Goal: Information Seeking & Learning: Learn about a topic

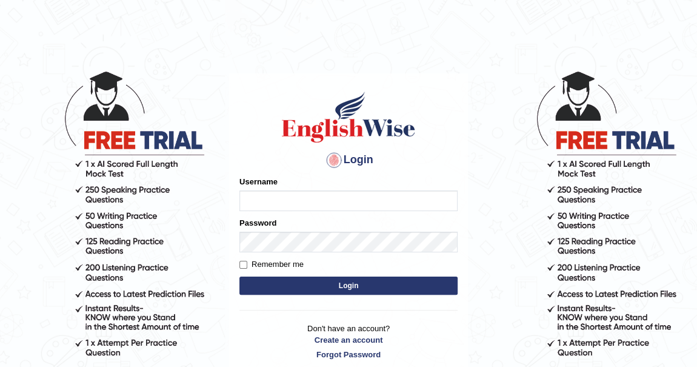
type input "khenrab"
click at [346, 284] on button "Login" at bounding box center [348, 285] width 218 height 18
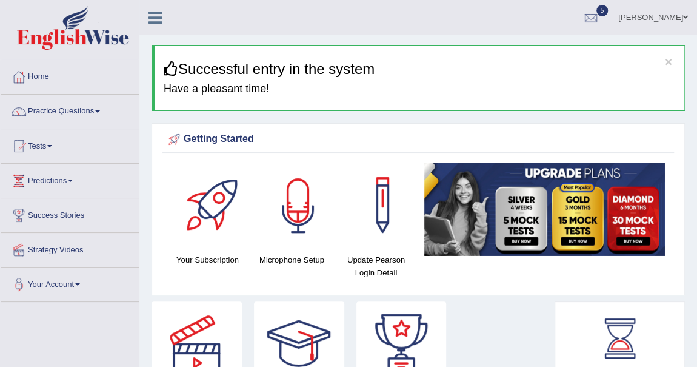
click at [291, 213] on div at bounding box center [298, 204] width 85 height 85
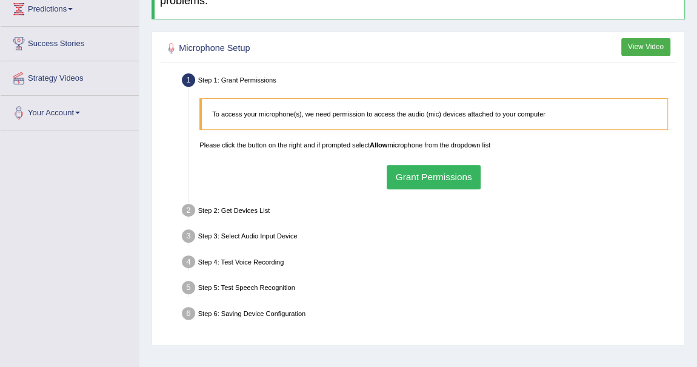
scroll to position [220, 0]
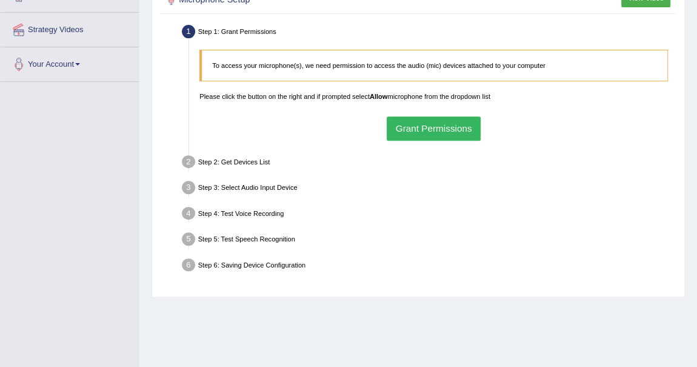
click at [443, 127] on button "Grant Permissions" at bounding box center [434, 128] width 94 height 24
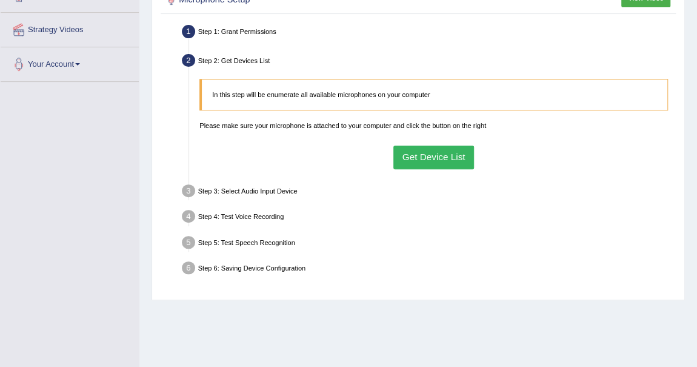
click at [433, 148] on button "Get Device List" at bounding box center [433, 157] width 81 height 24
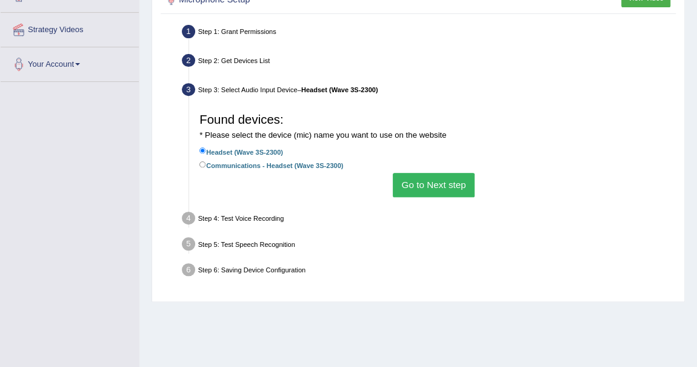
click at [439, 179] on button "Go to Next step" at bounding box center [434, 185] width 82 height 24
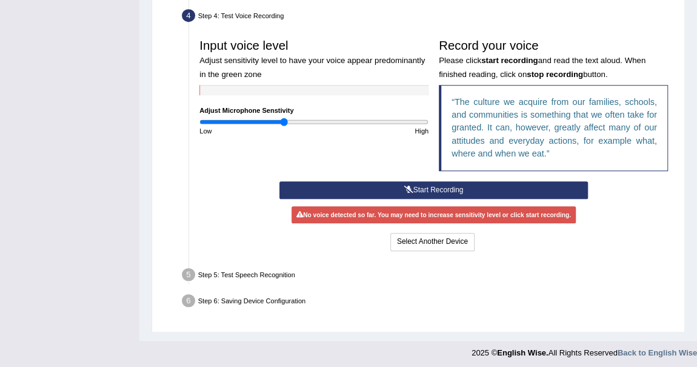
scroll to position [324, 0]
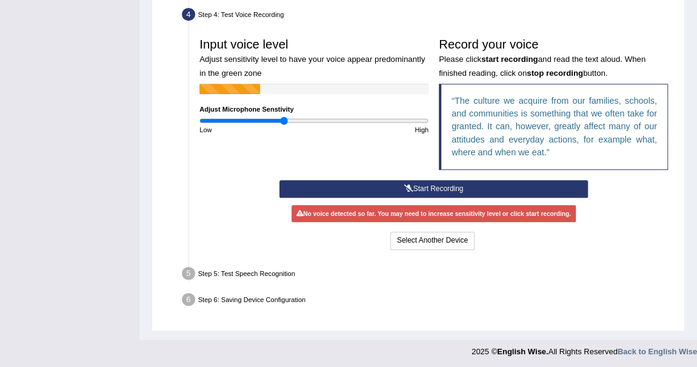
click at [392, 182] on button "Start Recording" at bounding box center [433, 189] width 308 height 18
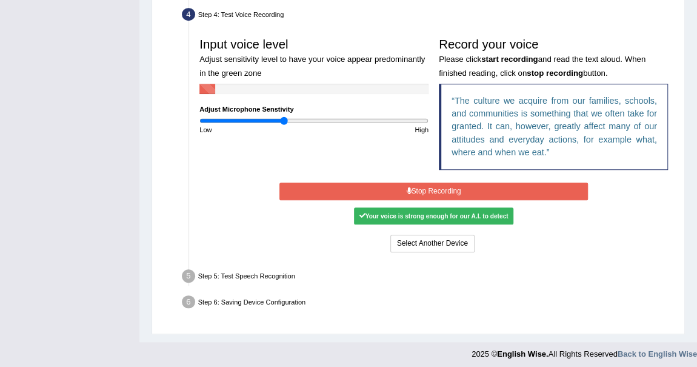
click at [431, 191] on button "Stop Recording" at bounding box center [433, 191] width 308 height 18
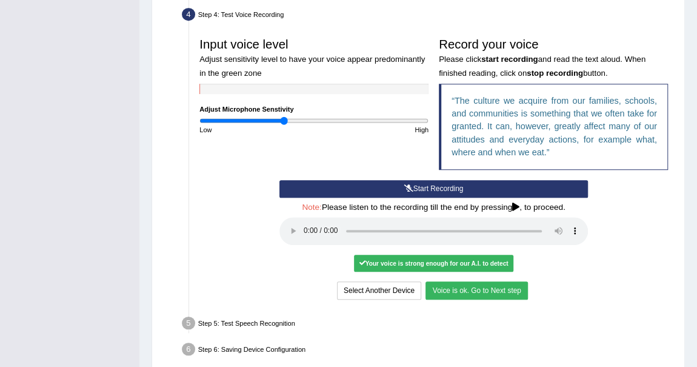
click at [491, 281] on button "Voice is ok. Go to Next step" at bounding box center [476, 290] width 102 height 18
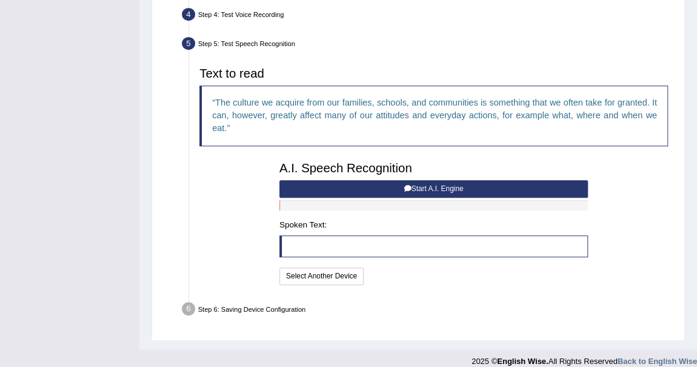
click at [450, 185] on button "Start A.I. Engine" at bounding box center [433, 189] width 308 height 18
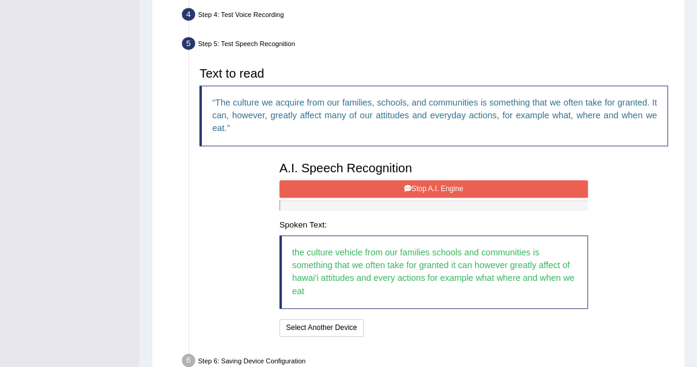
click at [450, 185] on button "Stop A.I. Engine" at bounding box center [433, 189] width 308 height 18
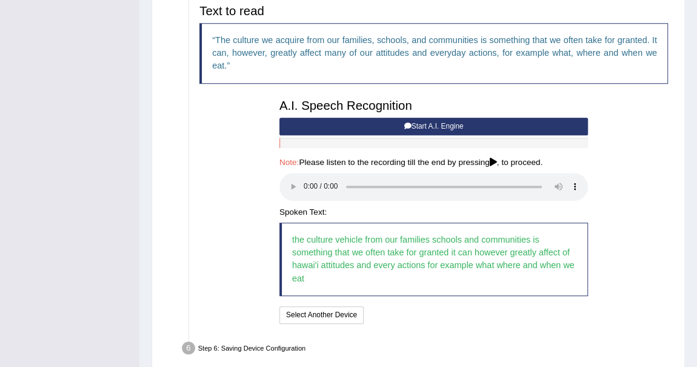
scroll to position [435, 0]
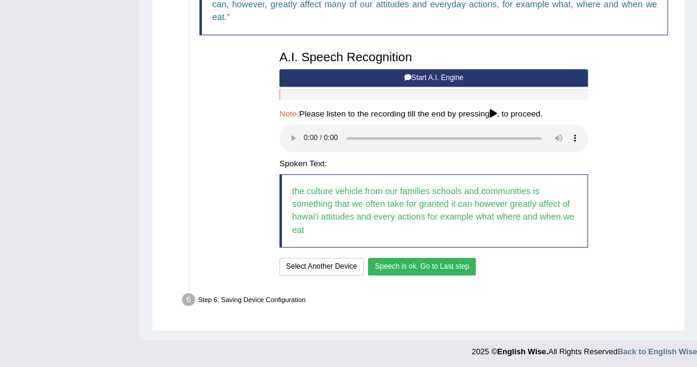
click at [454, 270] on div "Text to read The culture we acquire from our families, schools, and communities…" at bounding box center [433, 113] width 479 height 337
click at [454, 270] on button "Speech is ok. Go to Last step" at bounding box center [422, 267] width 108 height 18
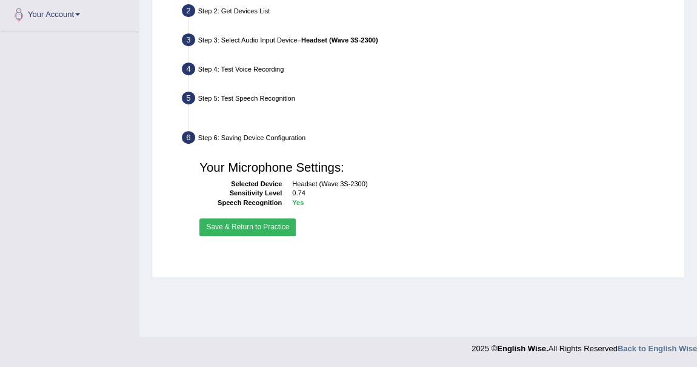
scroll to position [270, 0]
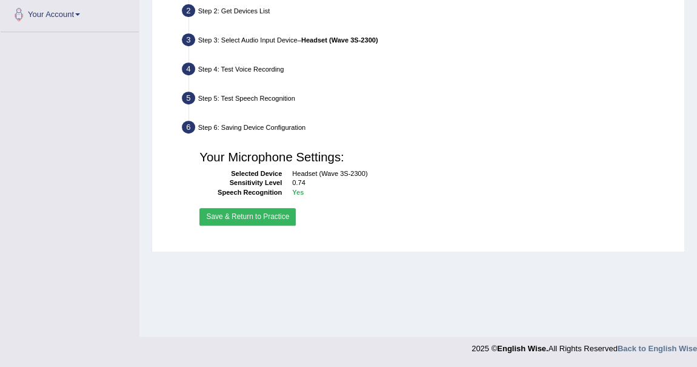
click at [278, 217] on button "Save & Return to Practice" at bounding box center [247, 217] width 96 height 18
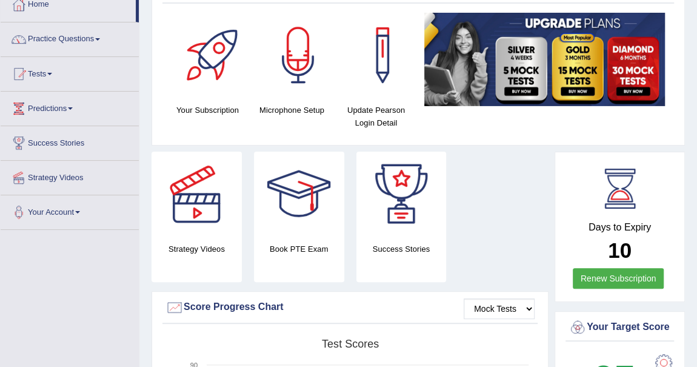
scroll to position [55, 0]
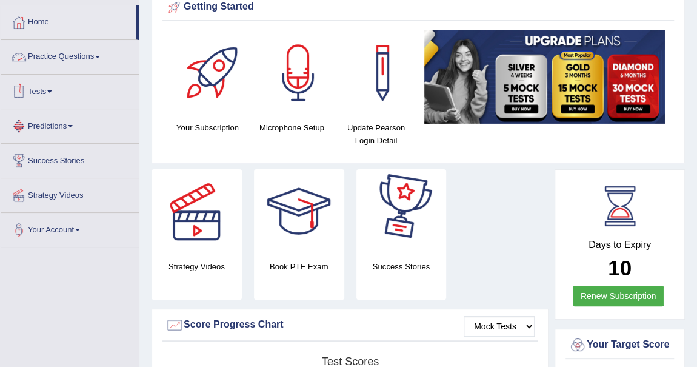
click at [100, 56] on span at bounding box center [97, 57] width 5 height 2
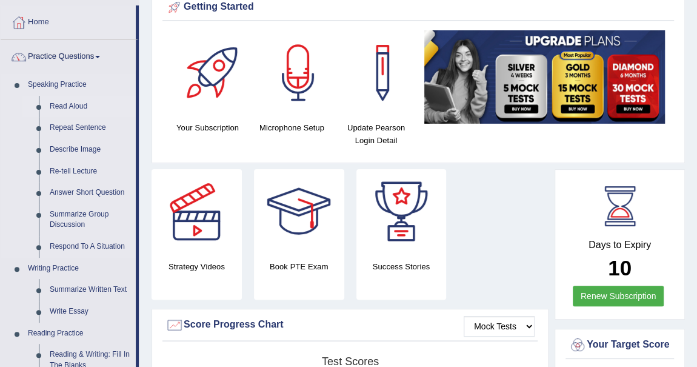
click at [77, 104] on link "Read Aloud" at bounding box center [89, 107] width 91 height 22
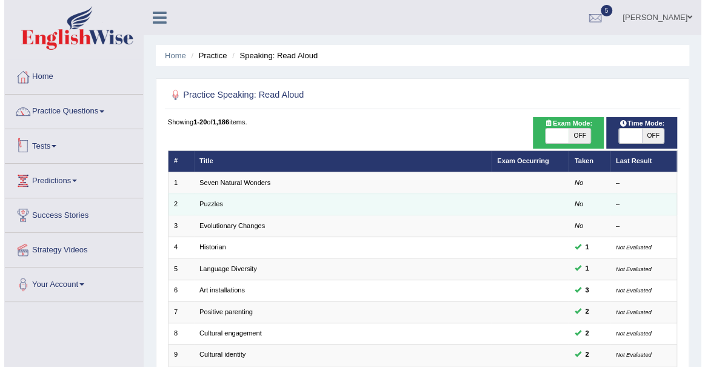
scroll to position [55, 0]
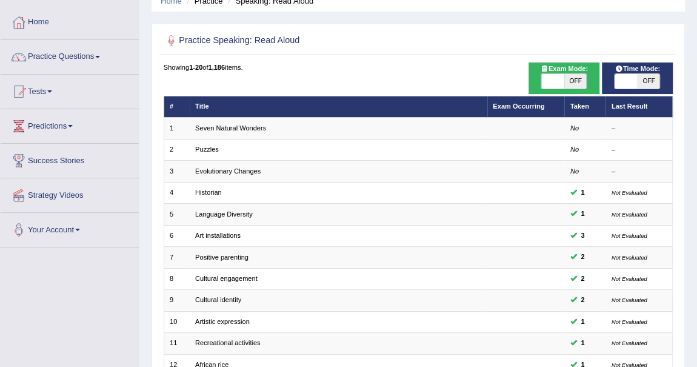
click at [570, 79] on span "OFF" at bounding box center [575, 81] width 22 height 15
checkbox input "true"
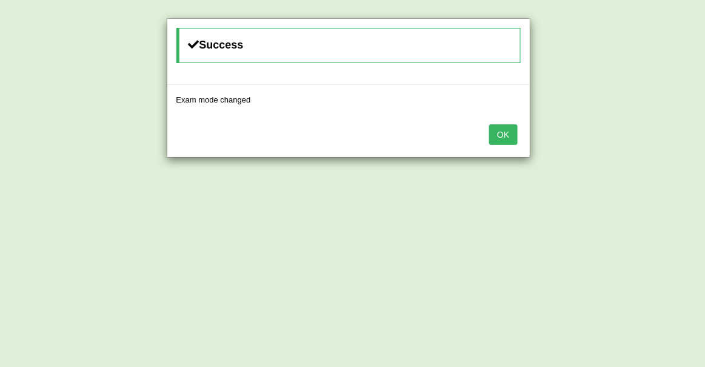
drag, startPoint x: 505, startPoint y: 131, endPoint x: 513, endPoint y: 125, distance: 9.9
click at [505, 131] on button "OK" at bounding box center [503, 134] width 28 height 21
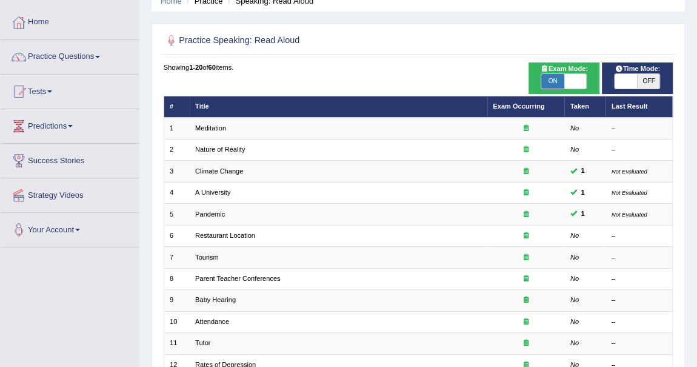
click at [646, 83] on span "OFF" at bounding box center [648, 81] width 22 height 15
checkbox input "true"
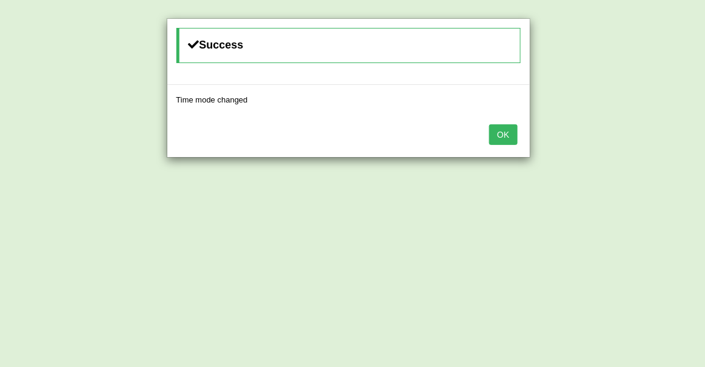
click at [497, 131] on button "OK" at bounding box center [503, 134] width 28 height 21
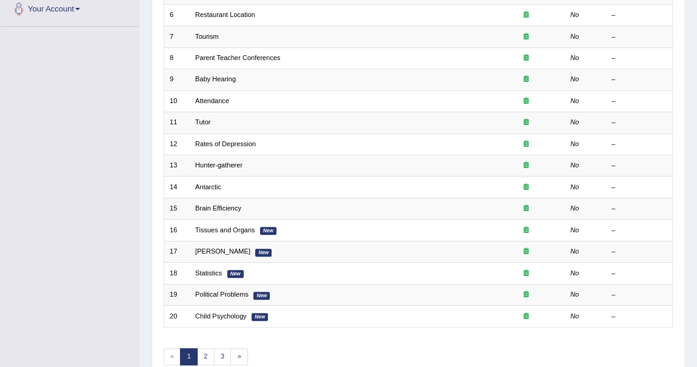
scroll to position [110, 0]
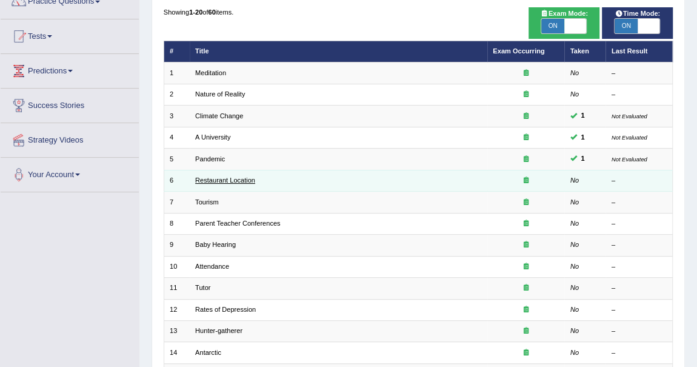
click at [241, 177] on link "Restaurant Location" at bounding box center [225, 179] width 60 height 7
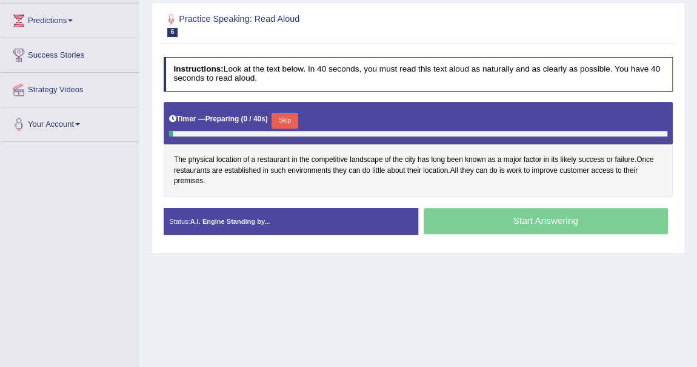
scroll to position [165, 0]
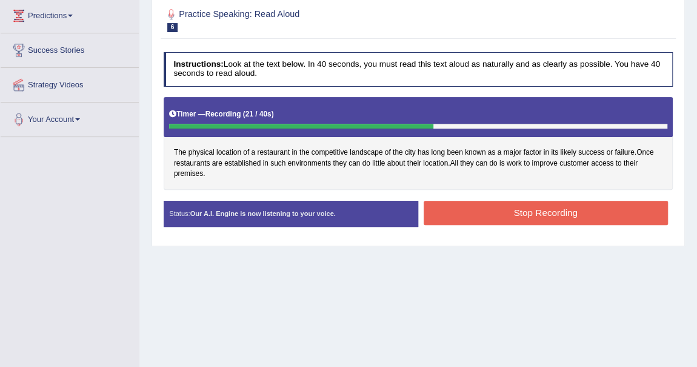
click at [562, 216] on button "Stop Recording" at bounding box center [546, 213] width 244 height 24
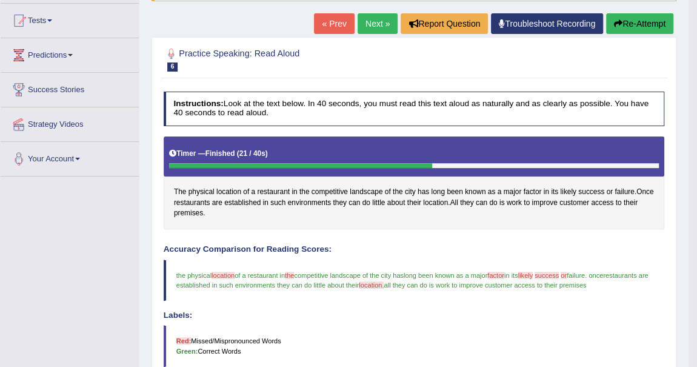
scroll to position [118, 0]
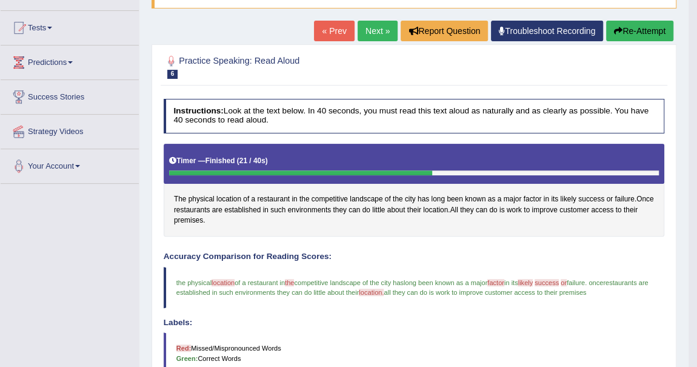
click at [383, 31] on link "Next »" at bounding box center [377, 31] width 40 height 21
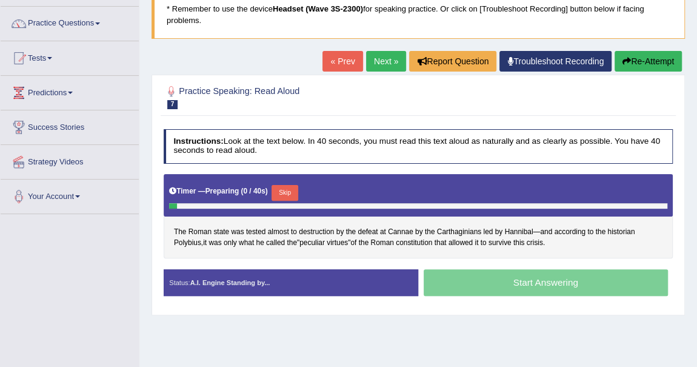
scroll to position [165, 0]
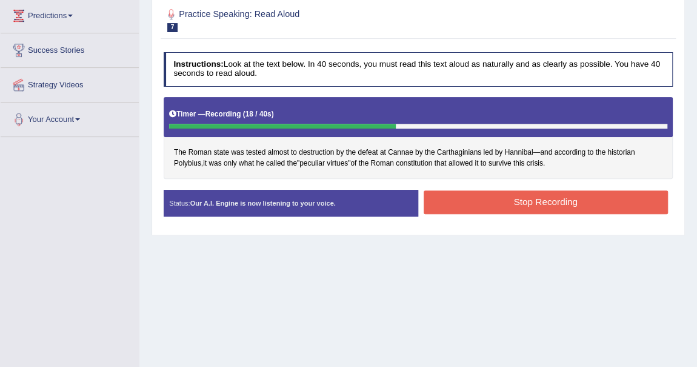
click at [528, 198] on button "Stop Recording" at bounding box center [546, 202] width 244 height 24
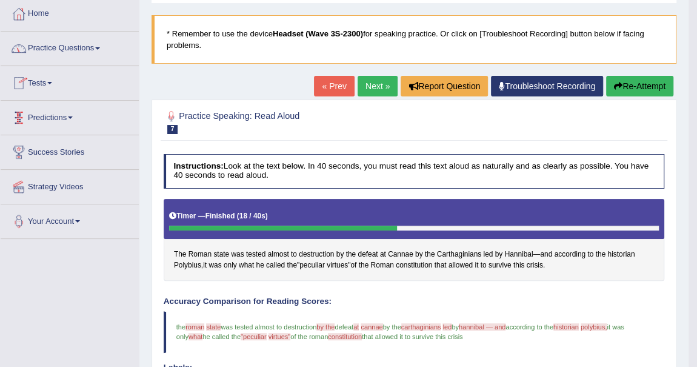
scroll to position [53, 0]
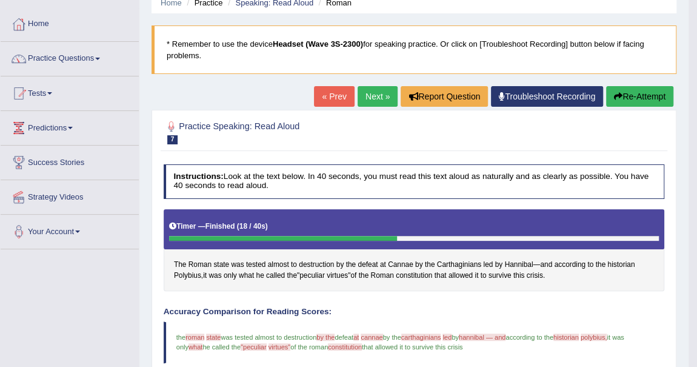
click at [52, 92] on span at bounding box center [49, 93] width 5 height 2
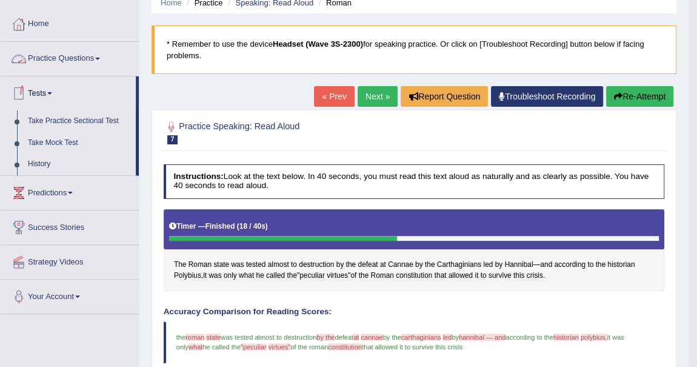
click at [99, 56] on link "Practice Questions" at bounding box center [70, 57] width 138 height 30
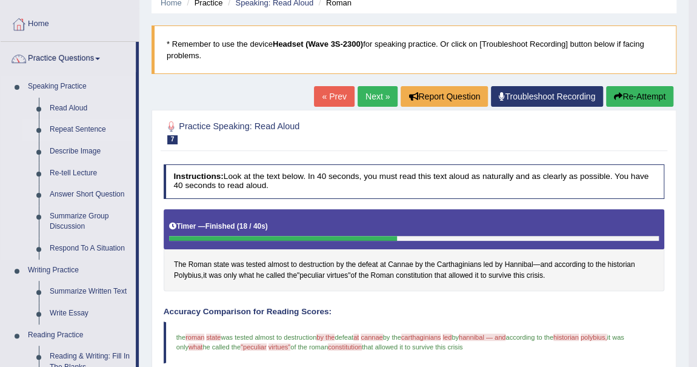
click at [91, 127] on link "Repeat Sentence" at bounding box center [89, 130] width 91 height 22
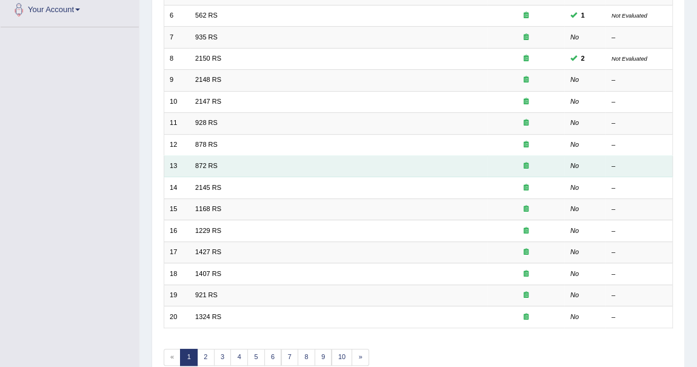
scroll to position [273, 0]
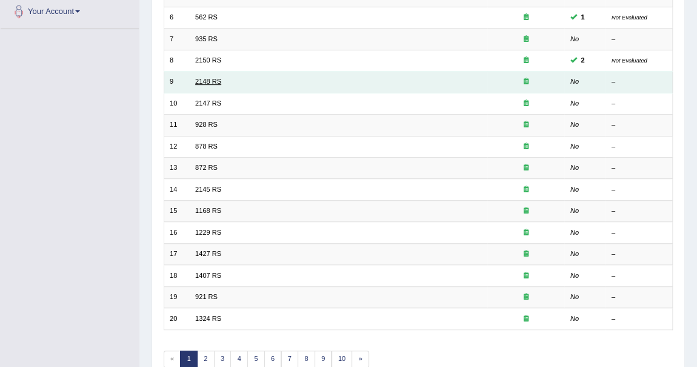
click at [212, 78] on link "2148 RS" at bounding box center [208, 81] width 26 height 7
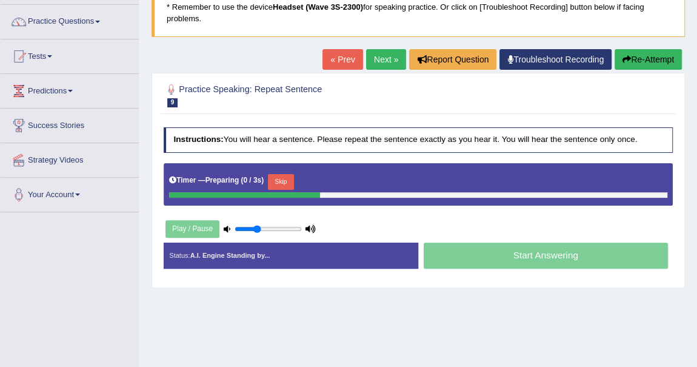
scroll to position [165, 0]
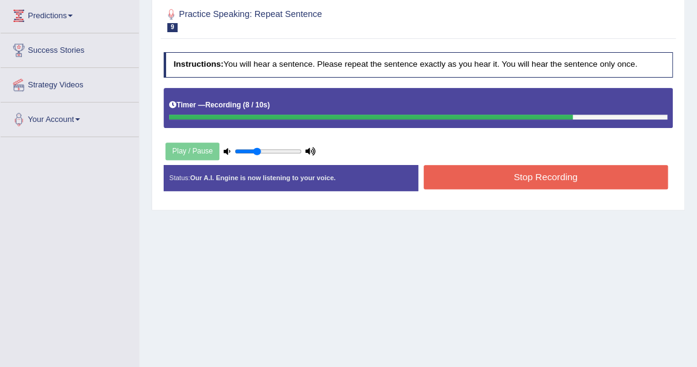
click at [502, 172] on button "Stop Recording" at bounding box center [546, 177] width 244 height 24
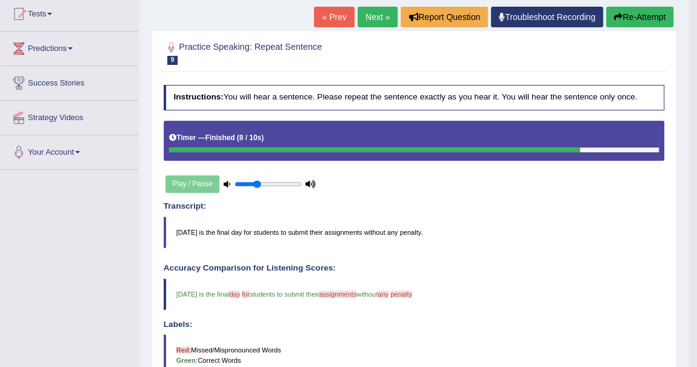
scroll to position [55, 0]
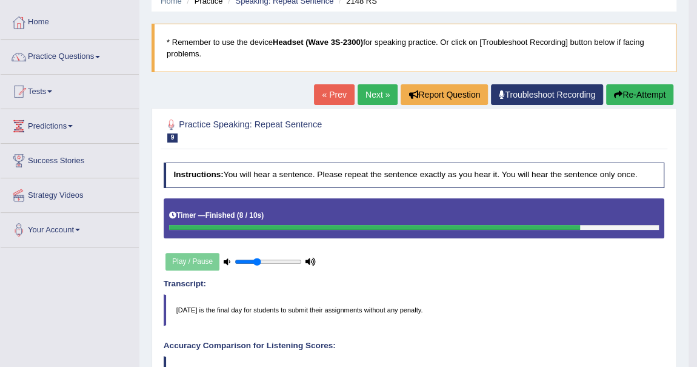
click at [371, 95] on link "Next »" at bounding box center [377, 94] width 40 height 21
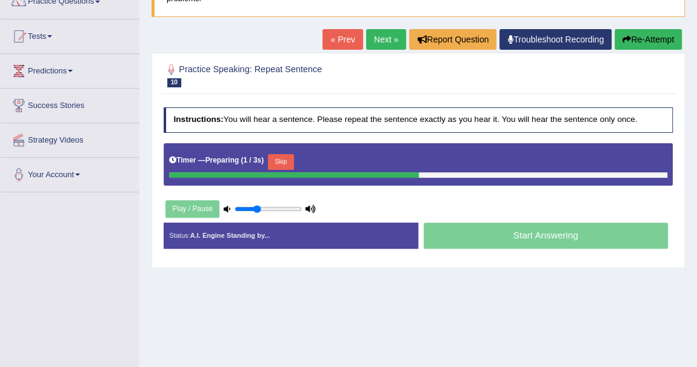
scroll to position [110, 0]
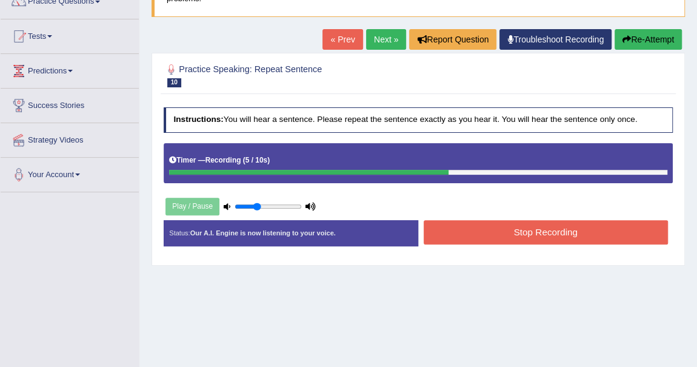
click at [516, 225] on button "Stop Recording" at bounding box center [546, 232] width 244 height 24
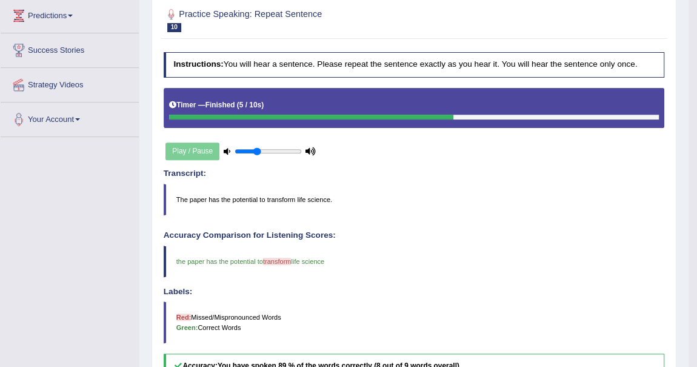
scroll to position [0, 0]
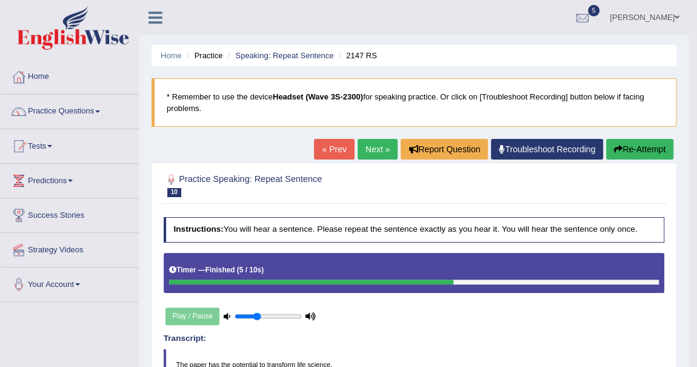
click at [365, 151] on link "Next »" at bounding box center [377, 149] width 40 height 21
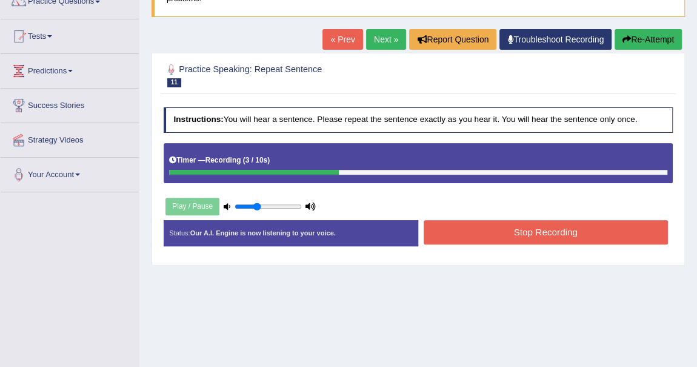
scroll to position [110, 0]
click at [540, 233] on button "Stop Recording" at bounding box center [546, 232] width 244 height 24
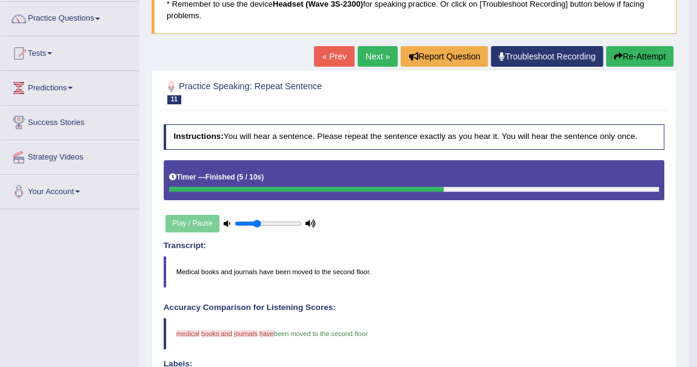
scroll to position [55, 0]
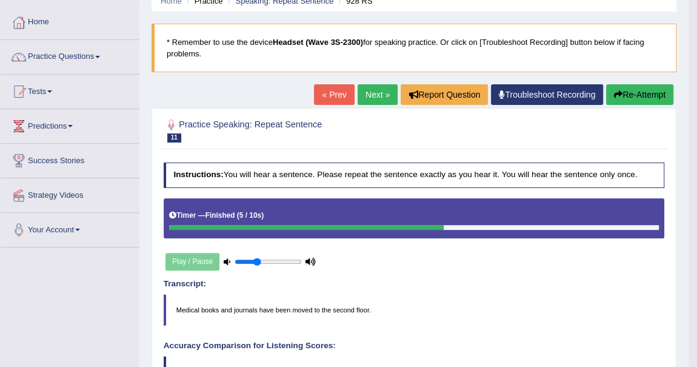
click at [376, 98] on link "Next »" at bounding box center [377, 94] width 40 height 21
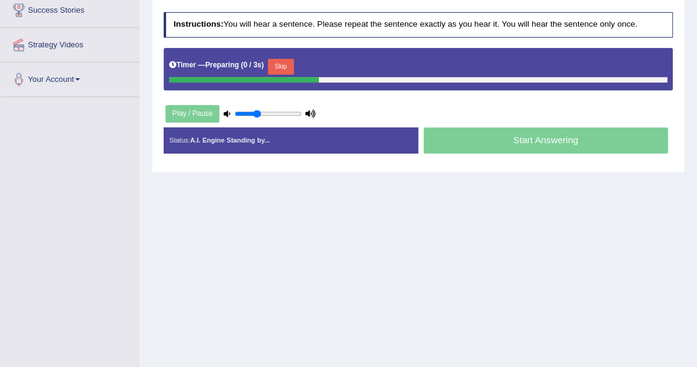
scroll to position [220, 0]
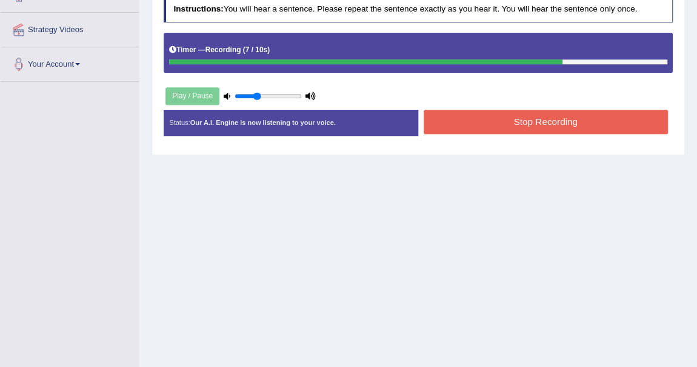
click at [505, 117] on button "Stop Recording" at bounding box center [546, 122] width 244 height 24
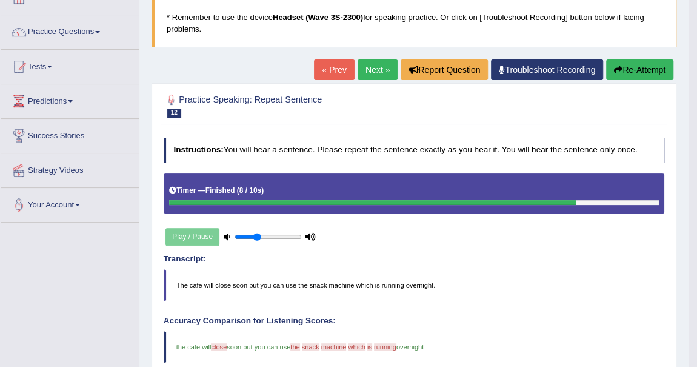
scroll to position [79, 0]
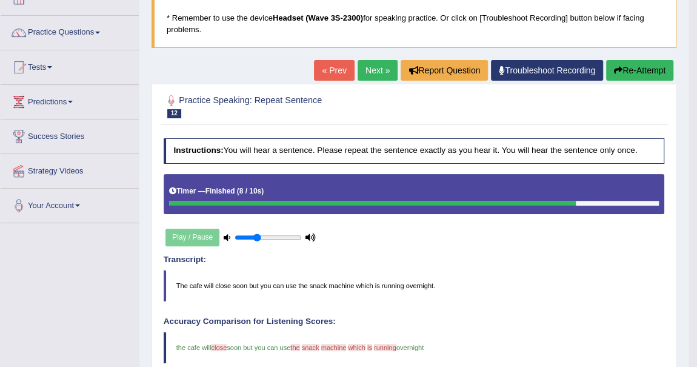
click at [364, 68] on link "Next »" at bounding box center [377, 70] width 40 height 21
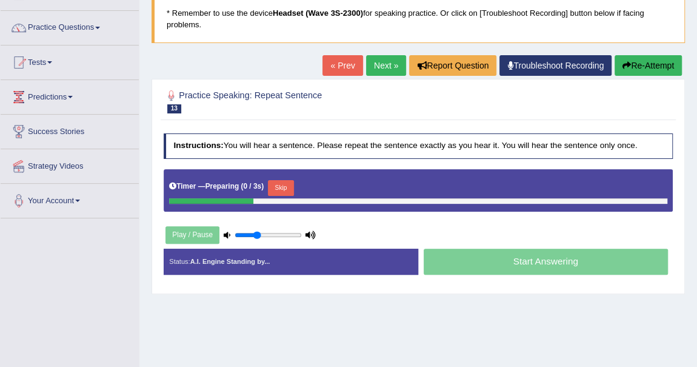
scroll to position [220, 0]
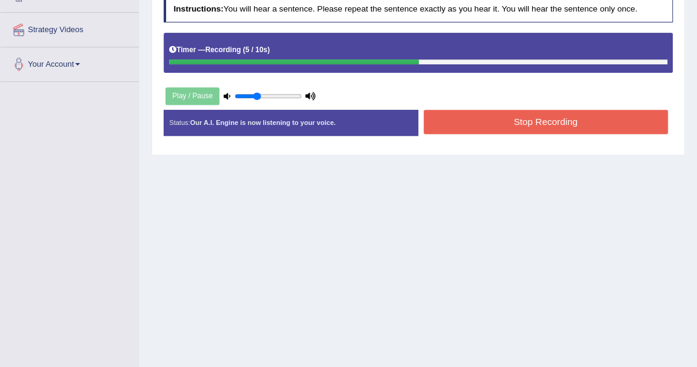
click at [523, 119] on button "Stop Recording" at bounding box center [546, 122] width 244 height 24
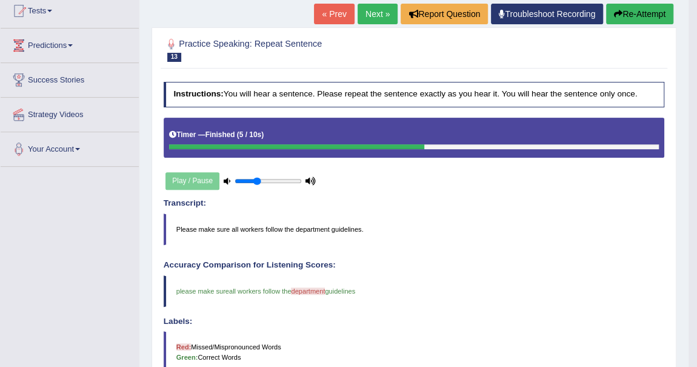
scroll to position [110, 0]
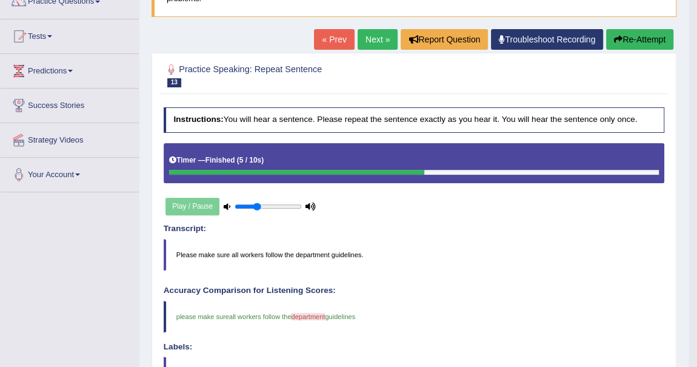
click at [377, 35] on link "Next »" at bounding box center [377, 39] width 40 height 21
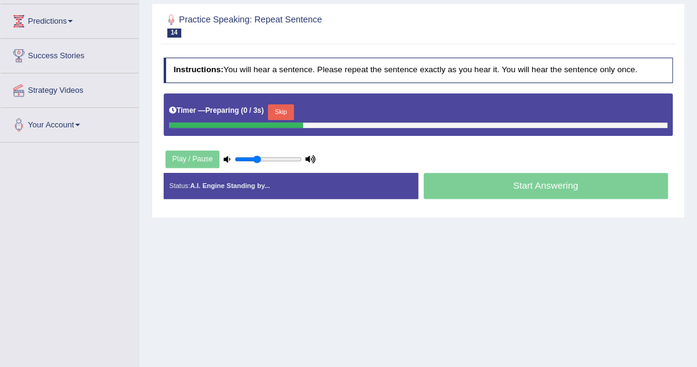
scroll to position [165, 0]
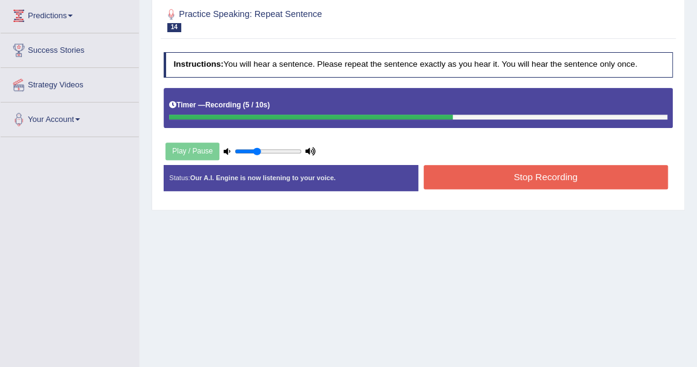
click at [509, 173] on button "Stop Recording" at bounding box center [546, 177] width 244 height 24
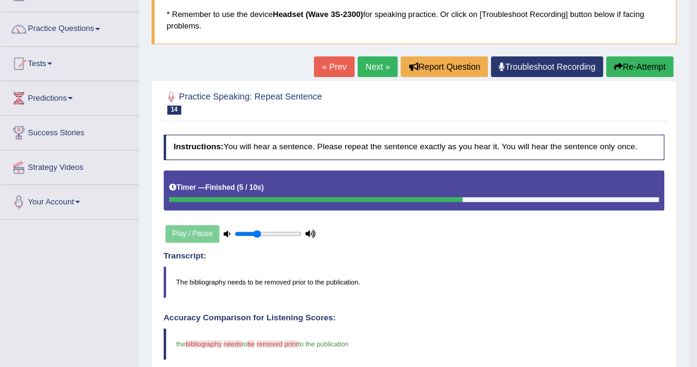
scroll to position [0, 0]
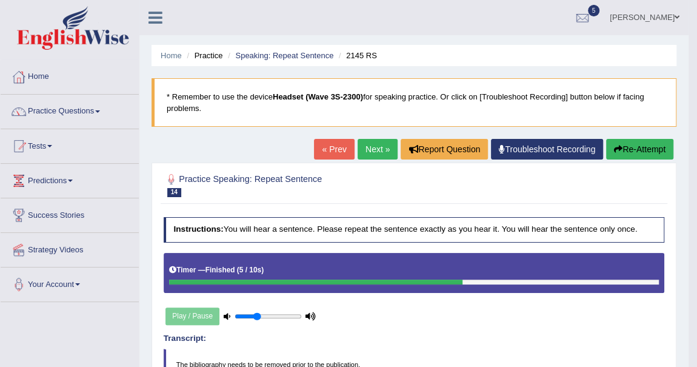
click at [377, 145] on link "Next »" at bounding box center [377, 149] width 40 height 21
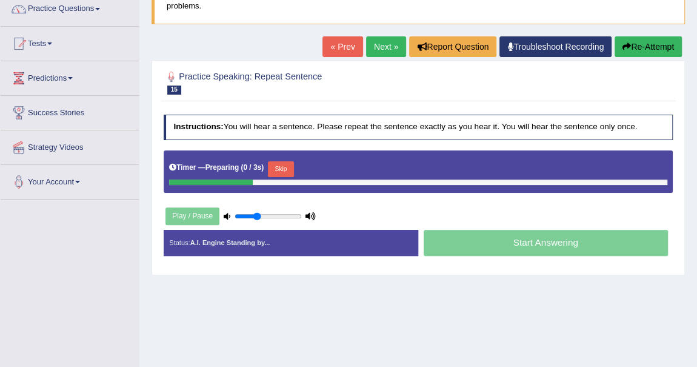
scroll to position [110, 0]
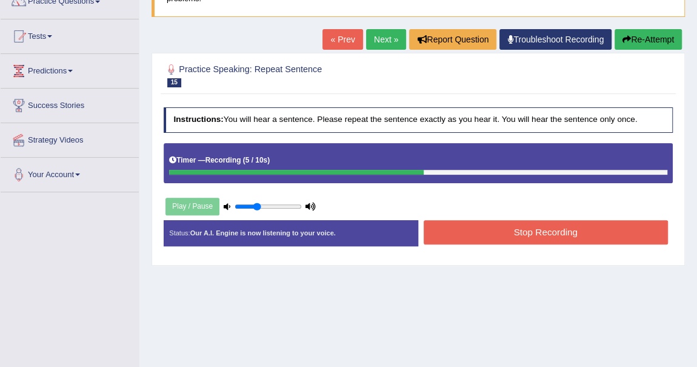
click at [518, 227] on button "Stop Recording" at bounding box center [546, 232] width 244 height 24
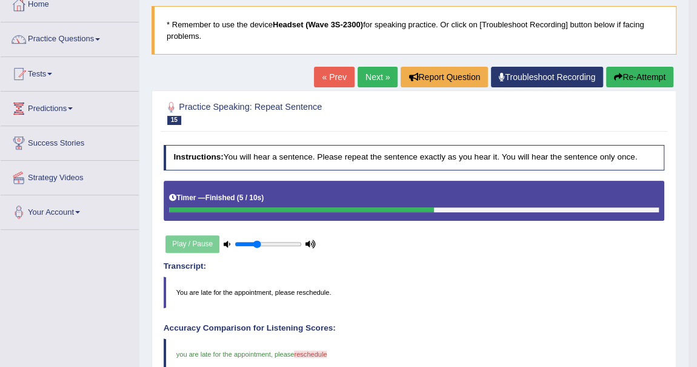
scroll to position [55, 0]
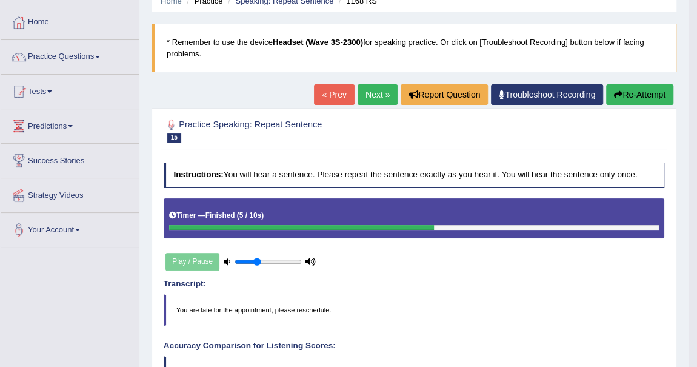
click at [375, 88] on link "Next »" at bounding box center [377, 94] width 40 height 21
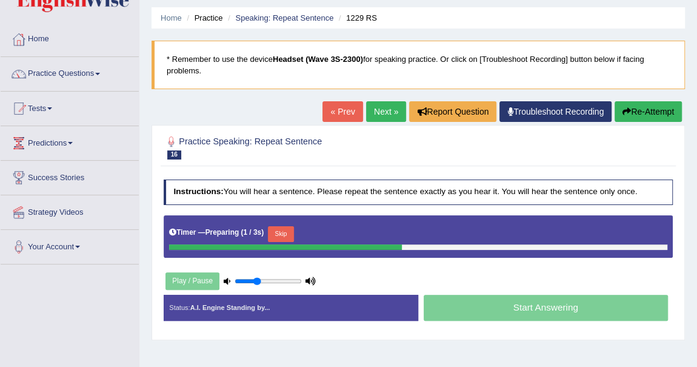
scroll to position [55, 0]
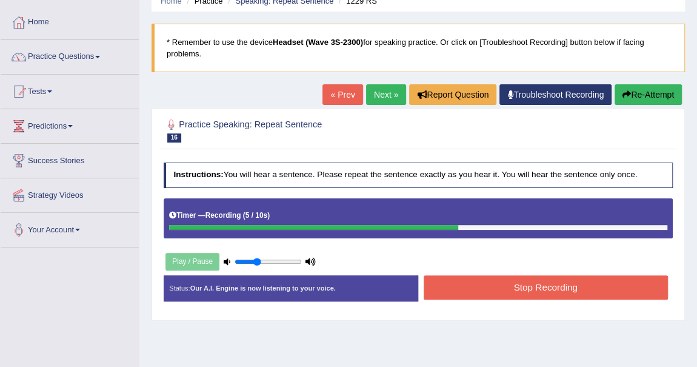
click at [511, 288] on button "Stop Recording" at bounding box center [546, 287] width 244 height 24
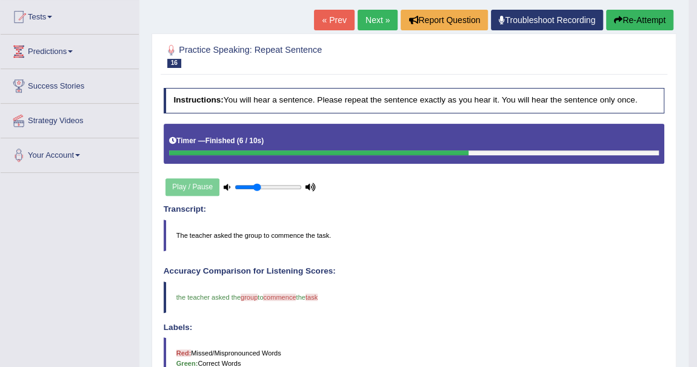
scroll to position [110, 0]
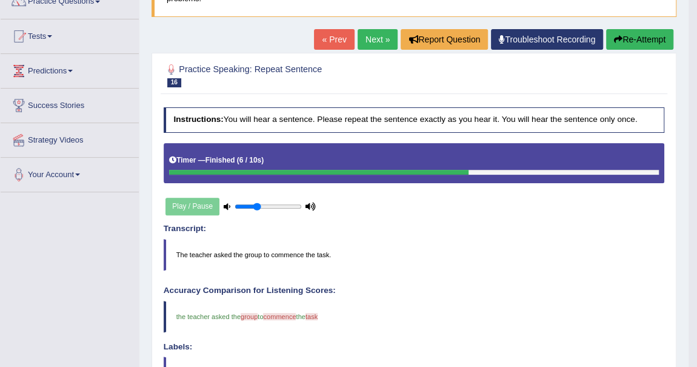
click at [387, 38] on link "Next »" at bounding box center [377, 39] width 40 height 21
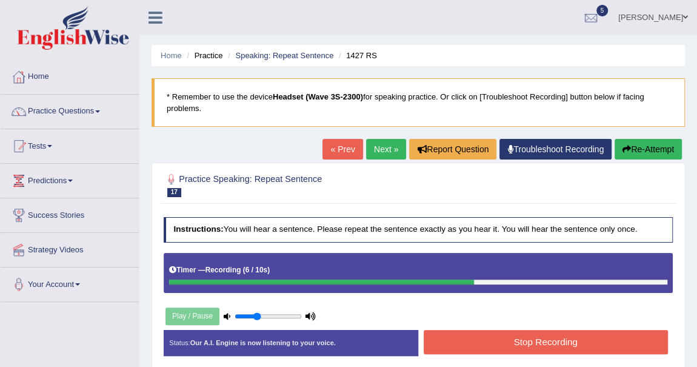
drag, startPoint x: 525, startPoint y: 335, endPoint x: 522, endPoint y: 329, distance: 6.8
click at [523, 332] on button "Stop Recording" at bounding box center [546, 342] width 244 height 24
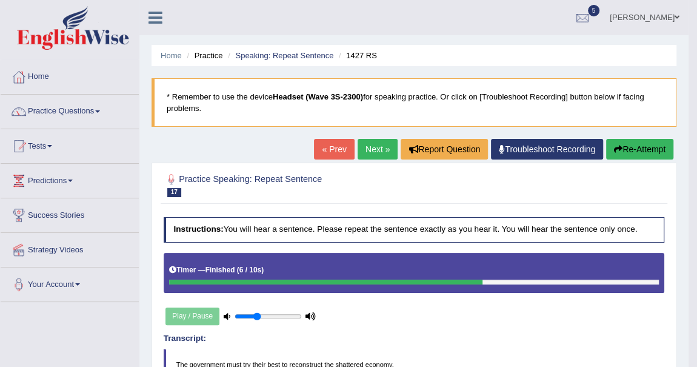
click at [98, 107] on link "Practice Questions" at bounding box center [70, 110] width 138 height 30
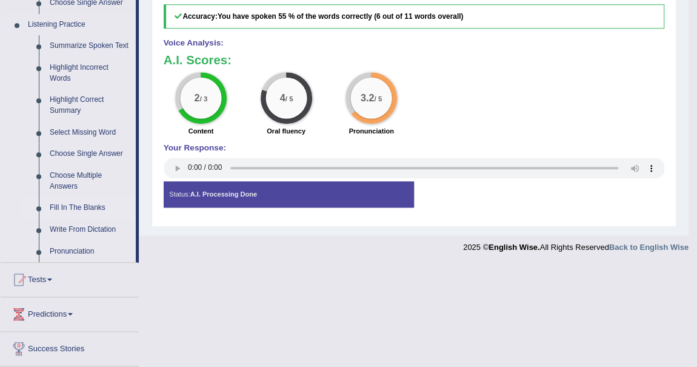
scroll to position [551, 0]
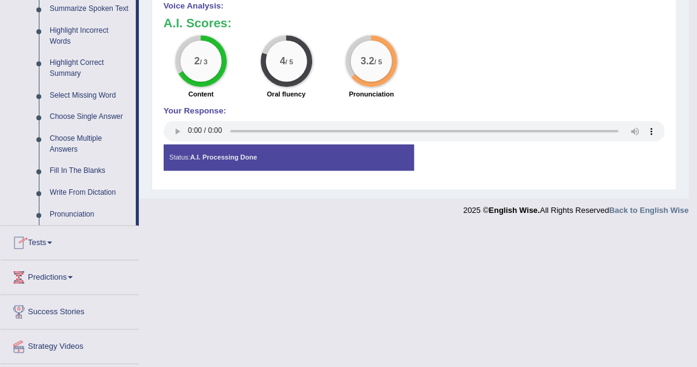
click at [52, 241] on span at bounding box center [49, 242] width 5 height 2
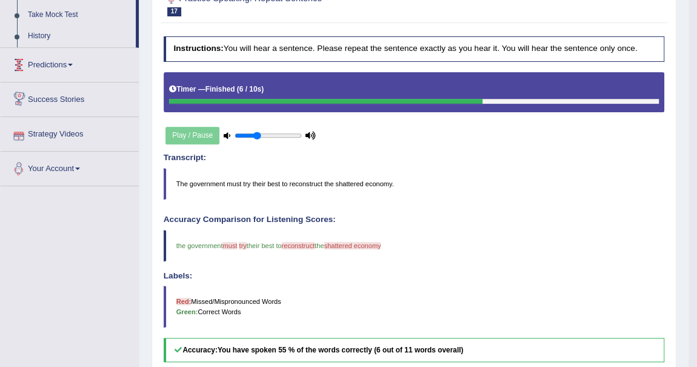
scroll to position [134, 0]
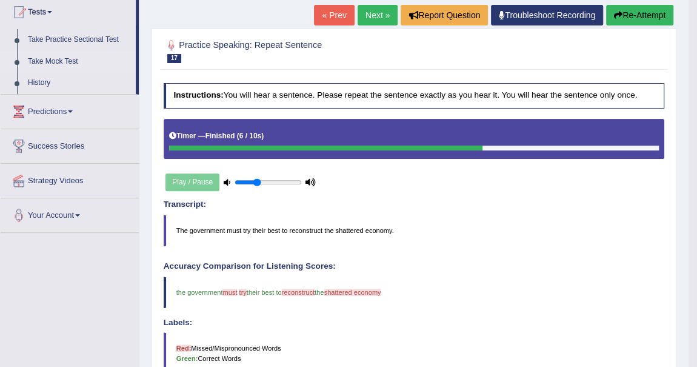
click at [69, 59] on link "Take Mock Test" at bounding box center [78, 62] width 113 height 22
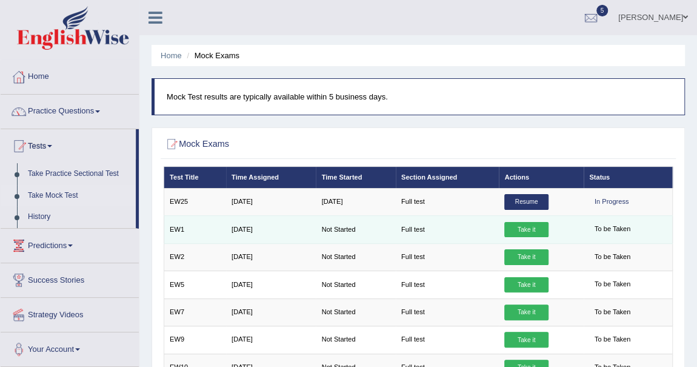
click at [532, 230] on link "Take it" at bounding box center [526, 230] width 44 height 16
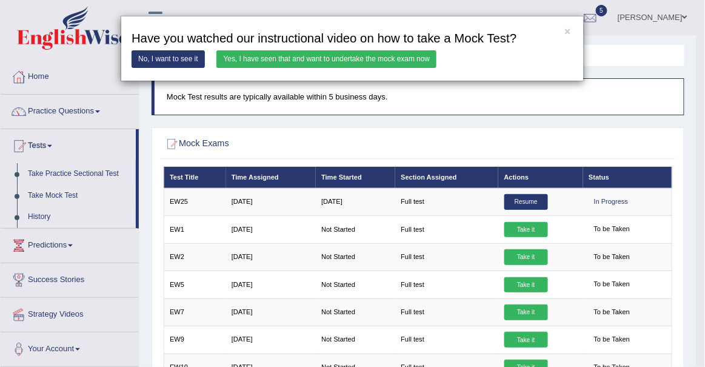
click at [372, 60] on link "Yes, I have seen that and want to undertake the mock exam now" at bounding box center [326, 59] width 220 height 18
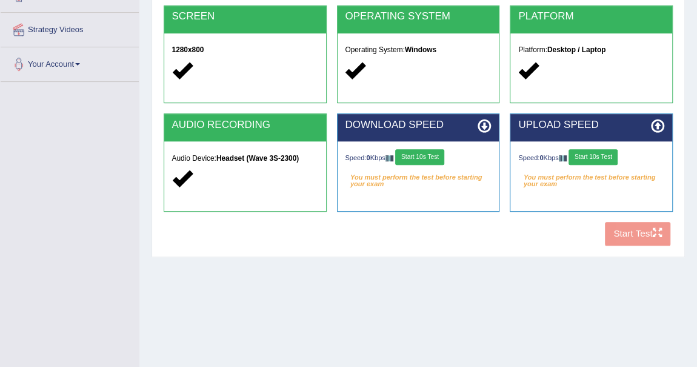
click at [430, 159] on button "Start 10s Test" at bounding box center [419, 157] width 49 height 16
click at [599, 155] on button "Start 10s Test" at bounding box center [592, 157] width 49 height 16
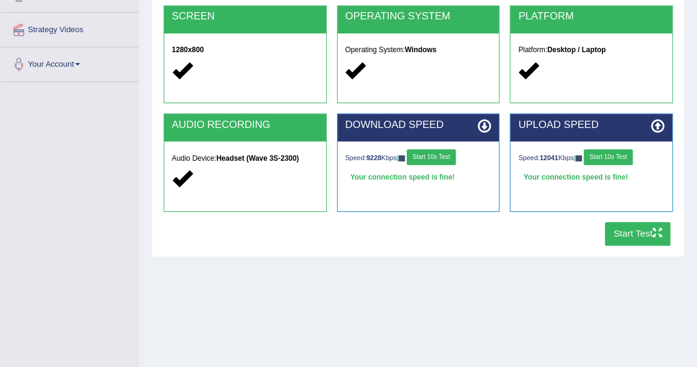
click at [634, 232] on button "Start Test" at bounding box center [638, 234] width 66 height 24
